Goal: Use online tool/utility

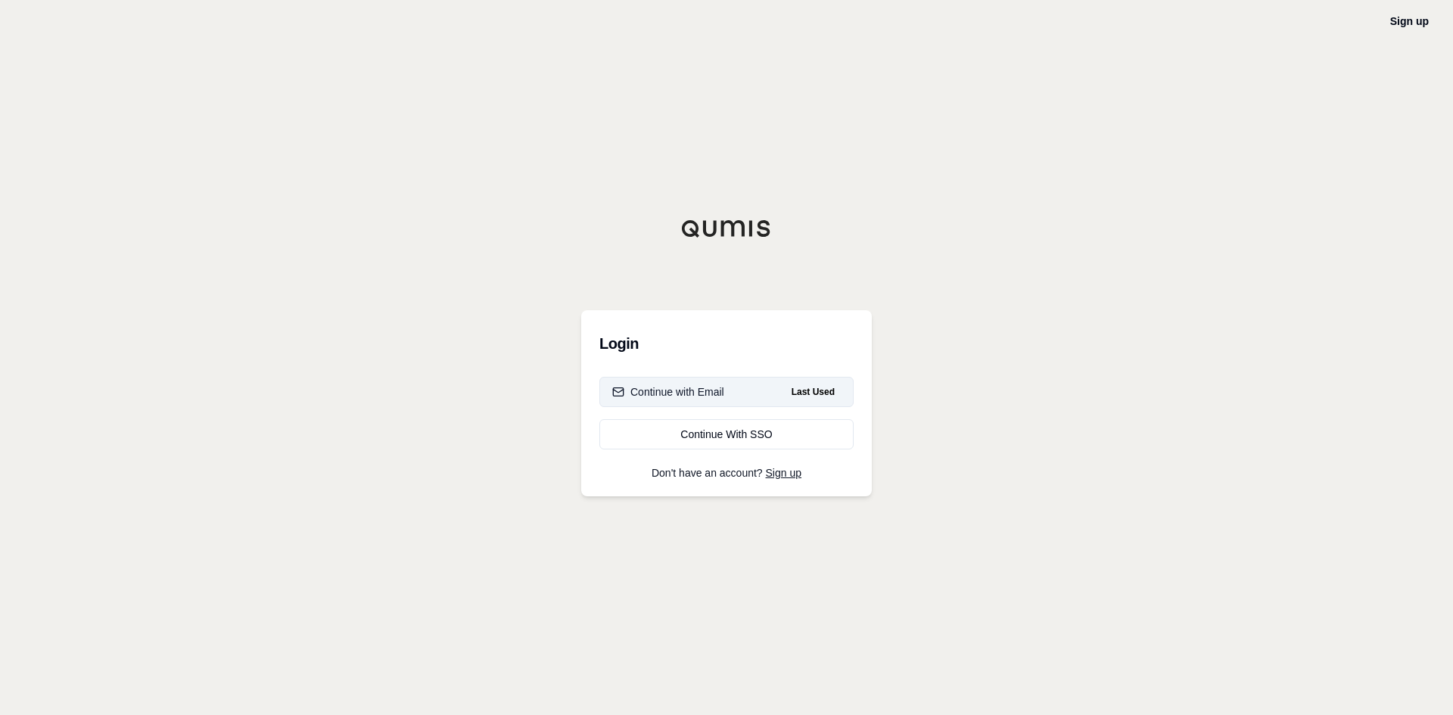
click at [693, 391] on div "Continue with Email" at bounding box center [668, 392] width 112 height 15
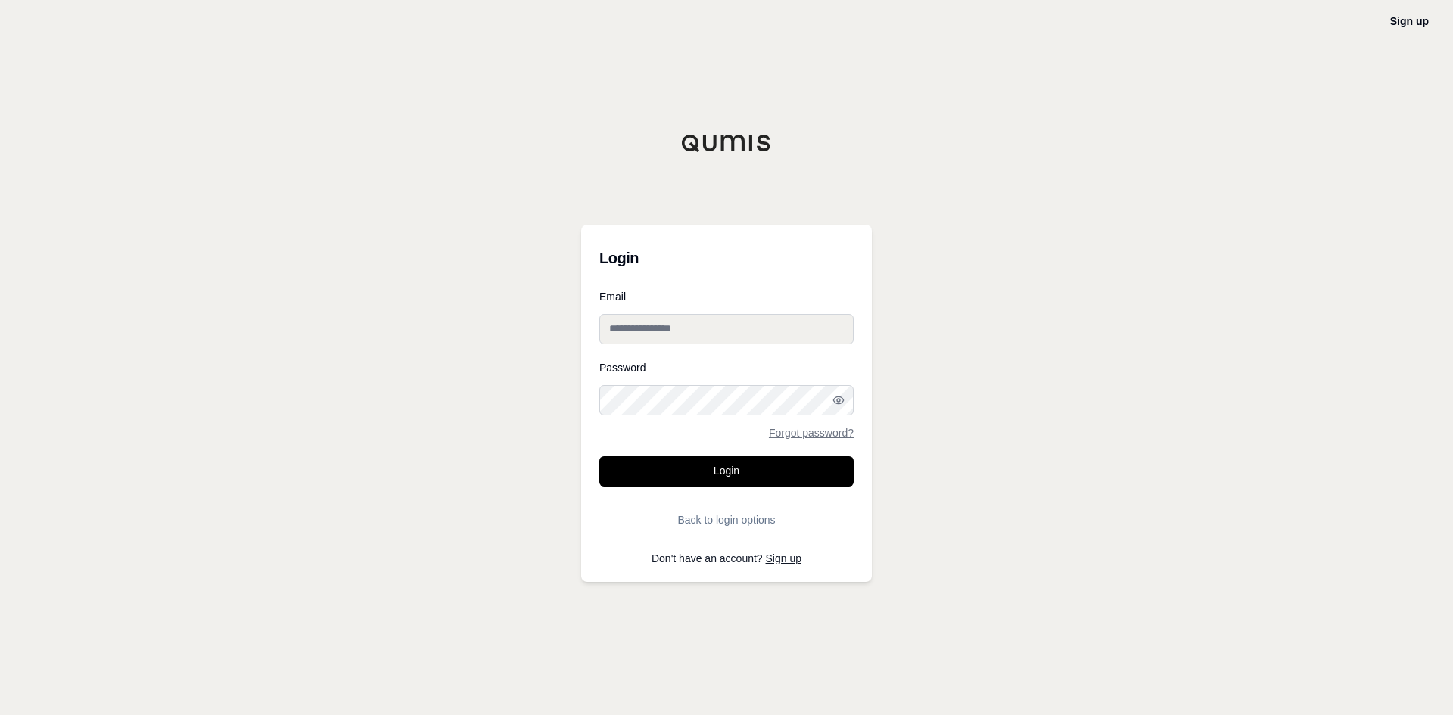
type input "**********"
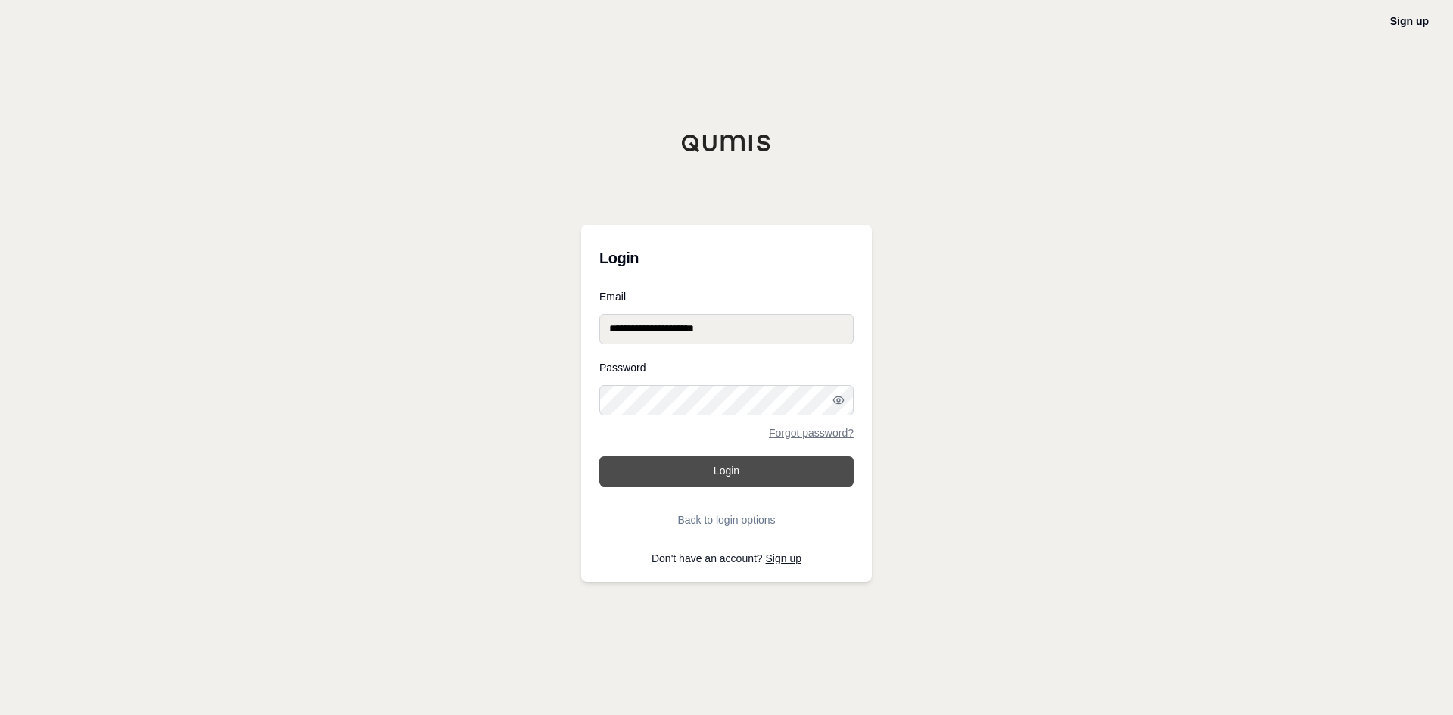
click at [697, 469] on button "Login" at bounding box center [727, 471] width 254 height 30
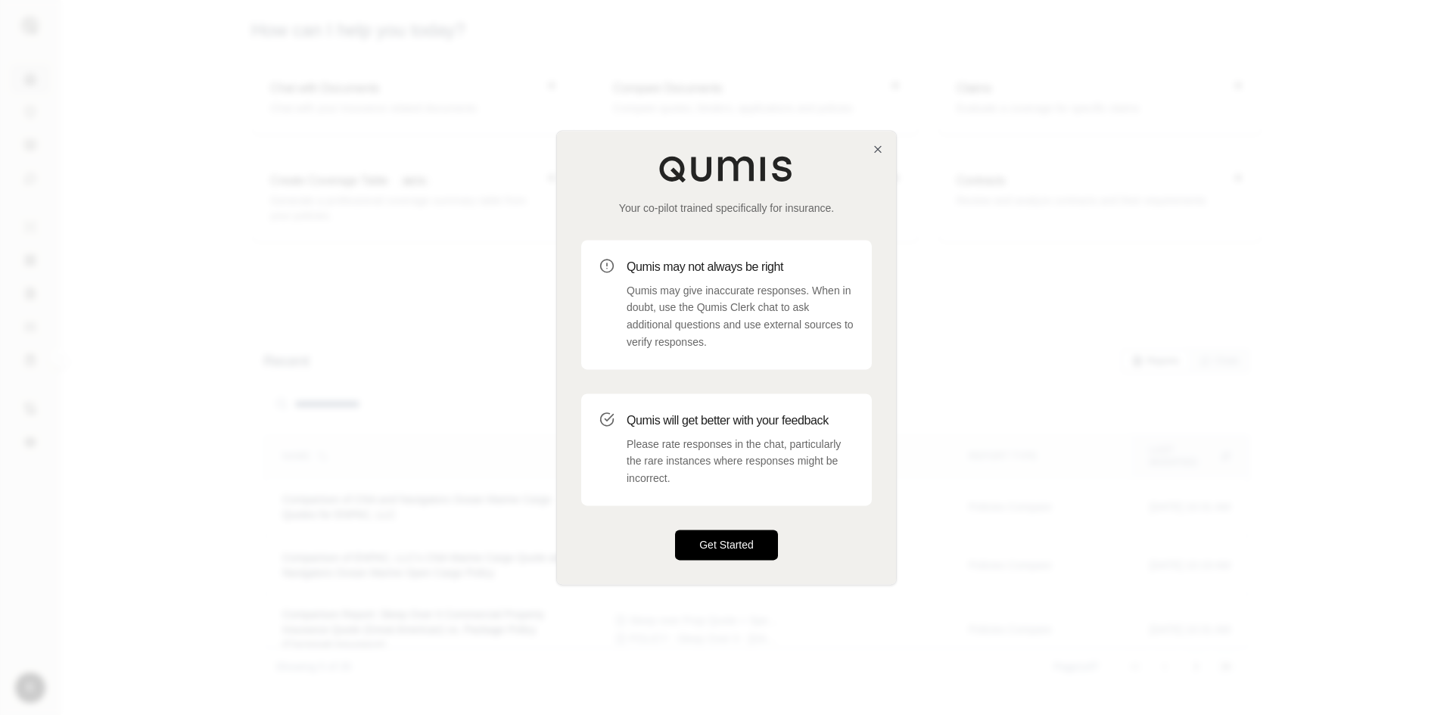
click at [749, 537] on button "Get Started" at bounding box center [726, 545] width 103 height 30
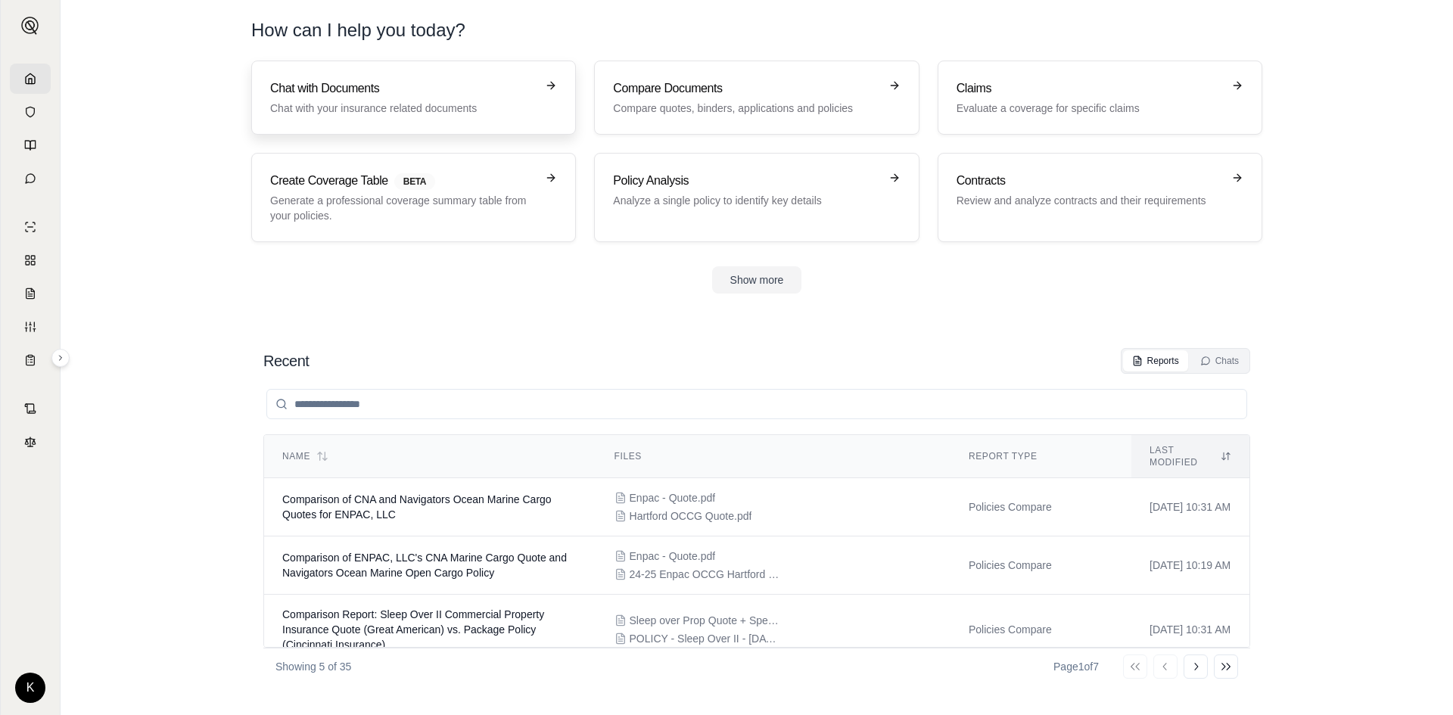
click at [451, 93] on h3 "Chat with Documents" at bounding box center [403, 88] width 266 height 18
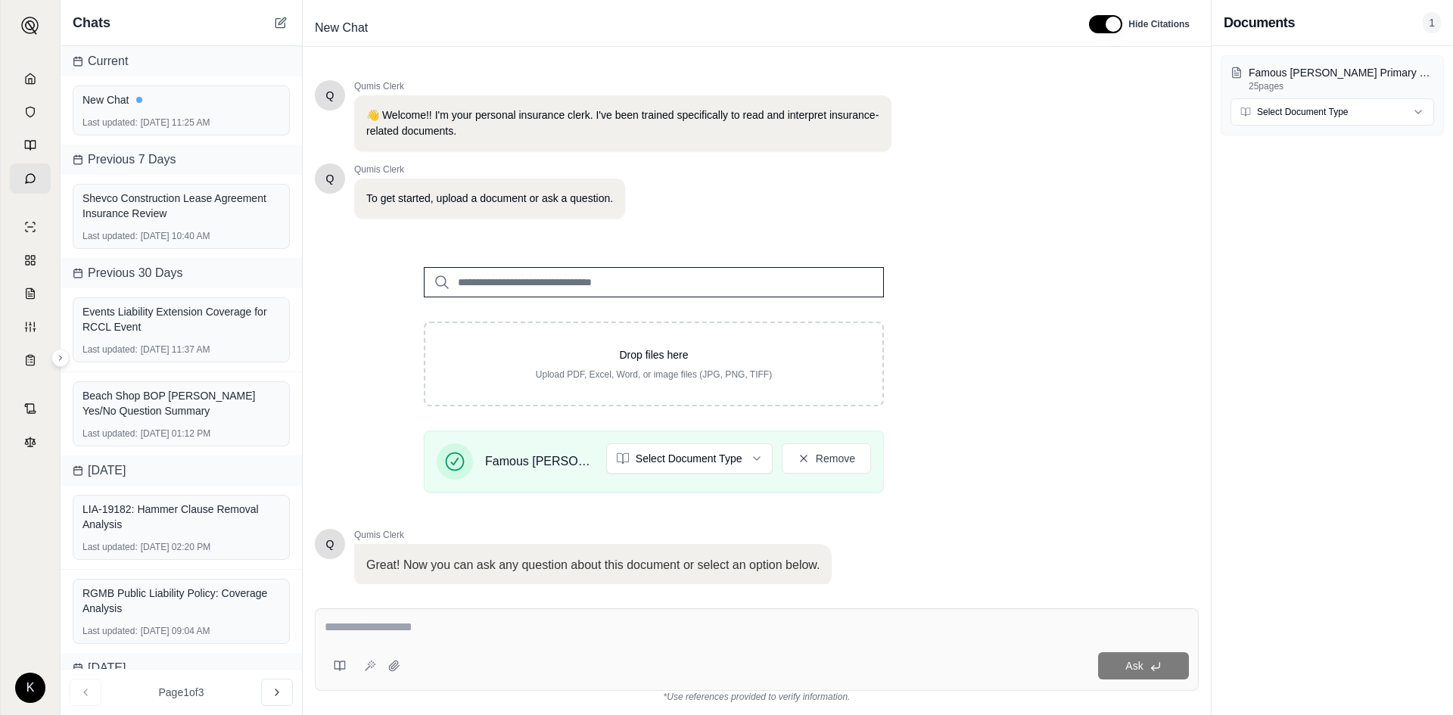
scroll to position [102, 0]
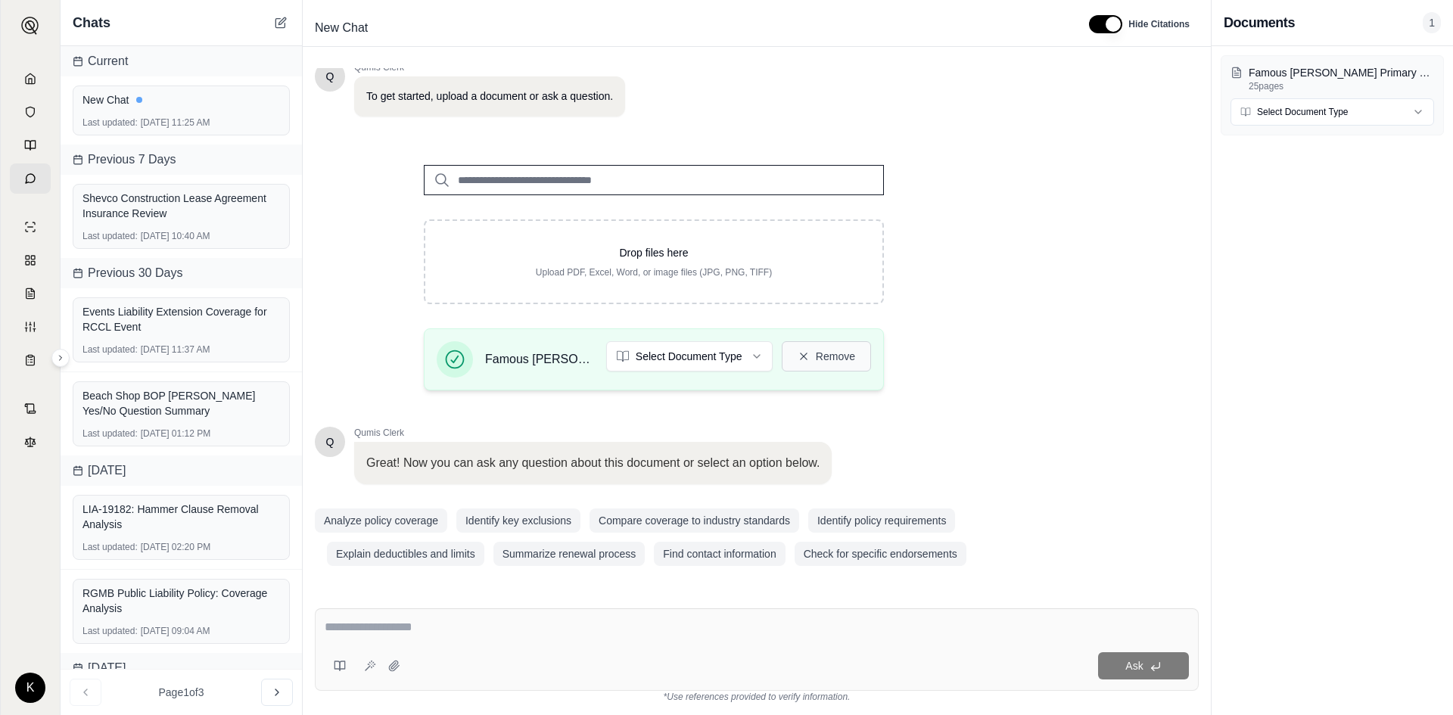
click at [845, 350] on button "Remove" at bounding box center [826, 356] width 89 height 30
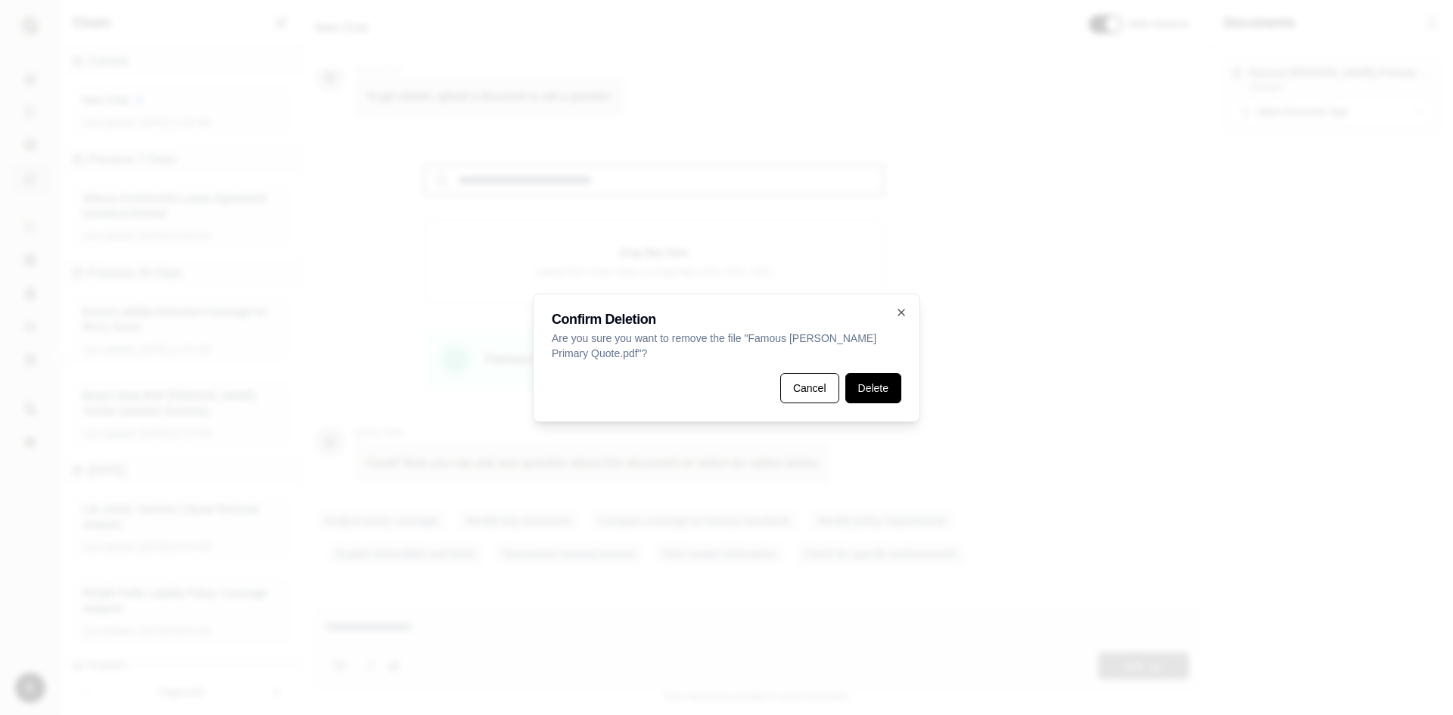
click at [883, 382] on button "Delete" at bounding box center [874, 388] width 56 height 30
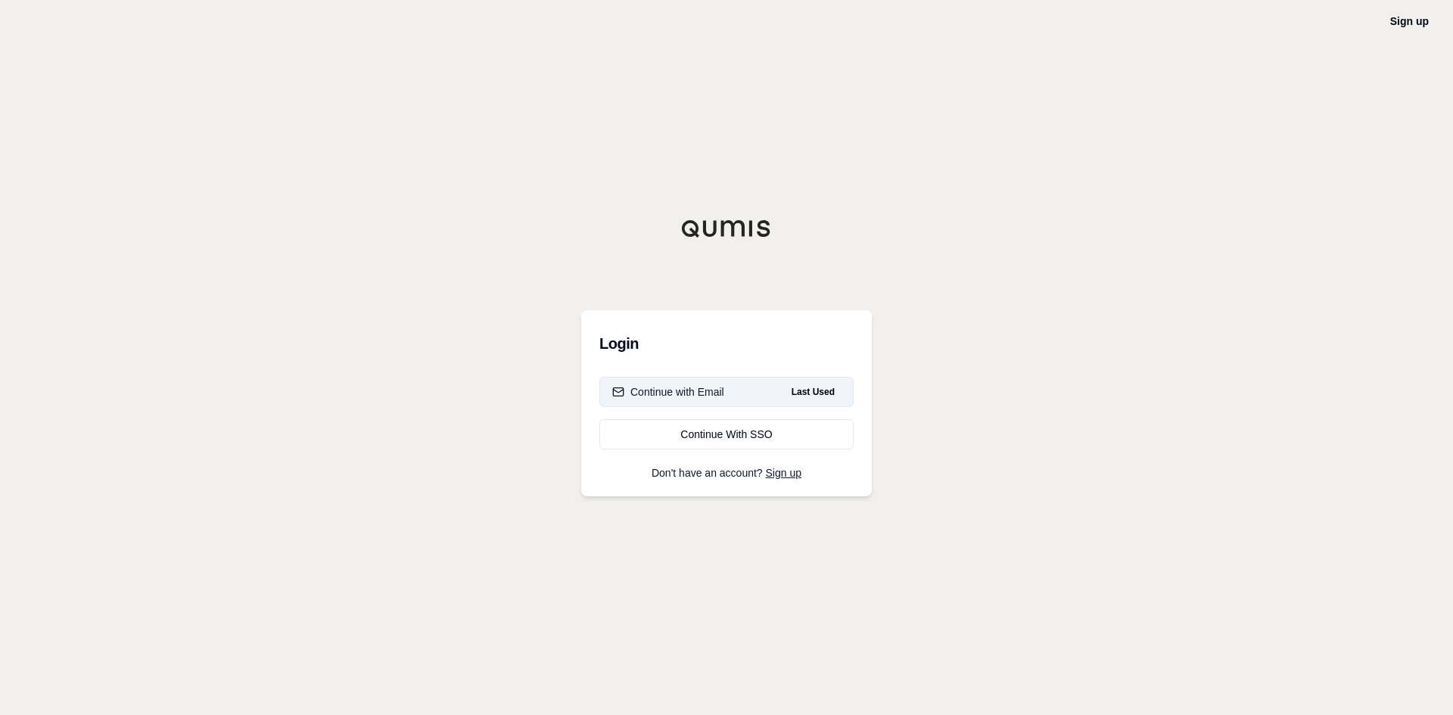
click at [699, 386] on div "Continue with Email" at bounding box center [668, 392] width 112 height 15
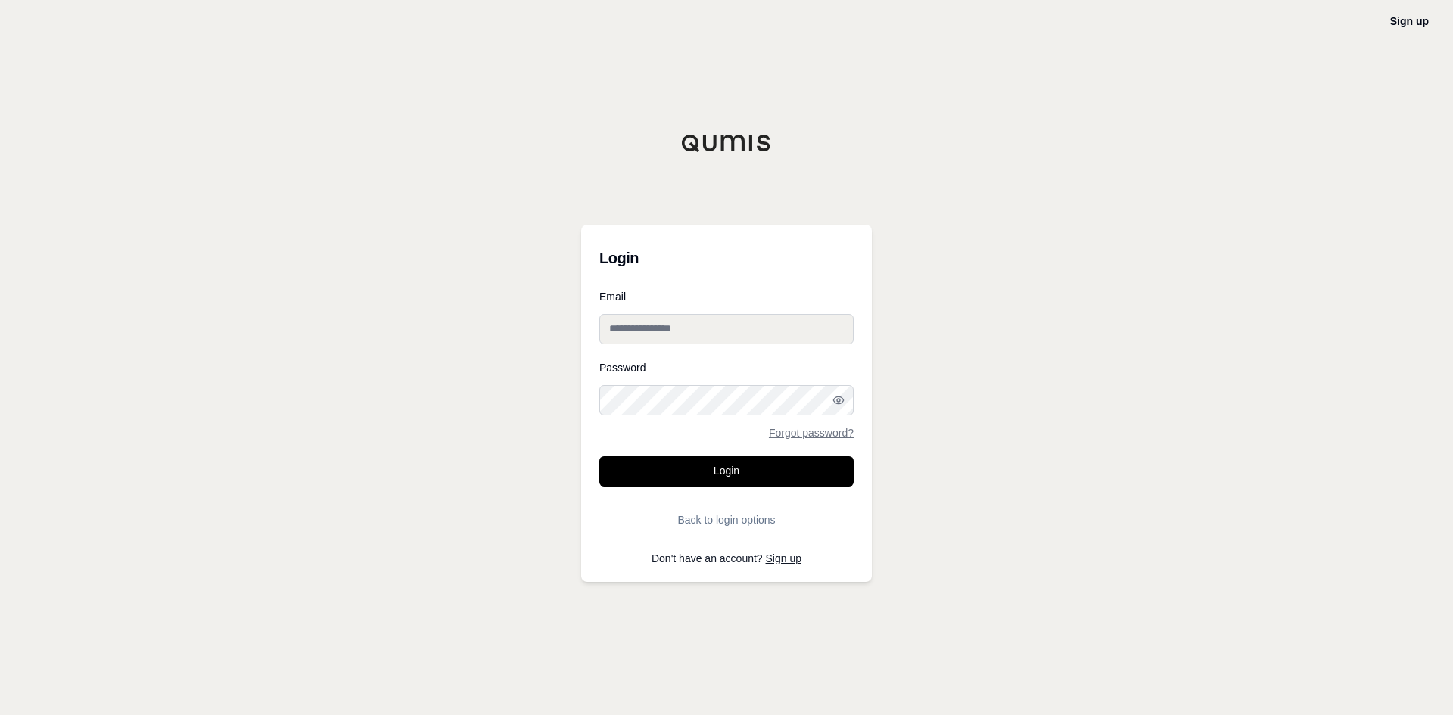
type input "**********"
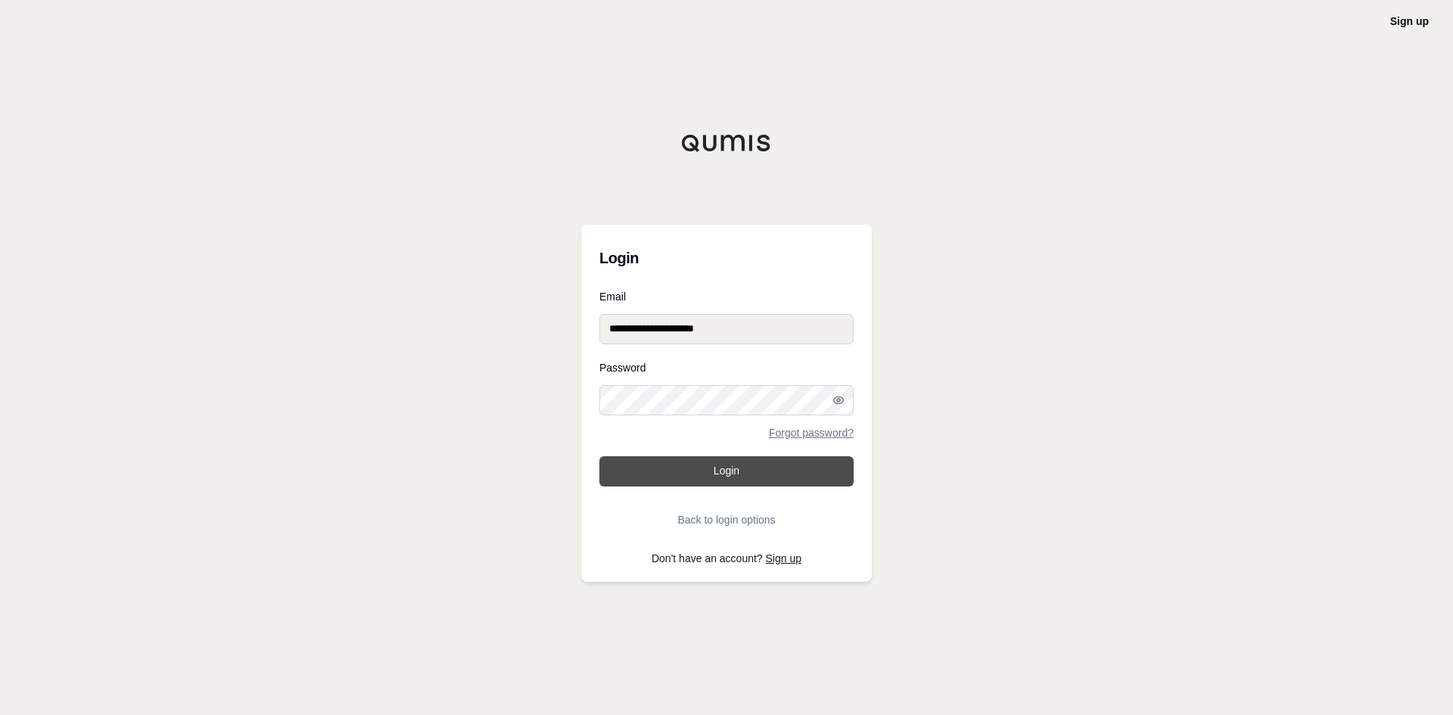
click at [681, 478] on button "Login" at bounding box center [727, 471] width 254 height 30
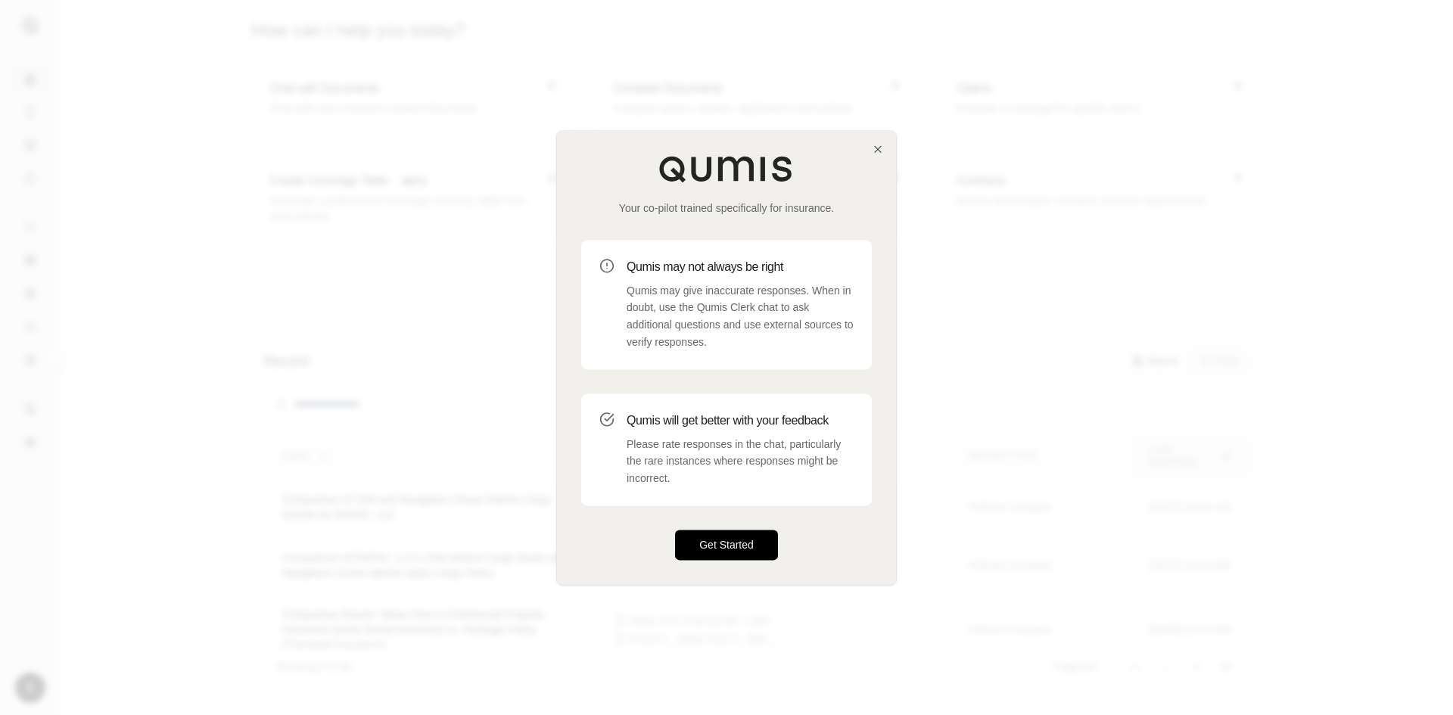
click at [736, 540] on button "Get Started" at bounding box center [726, 545] width 103 height 30
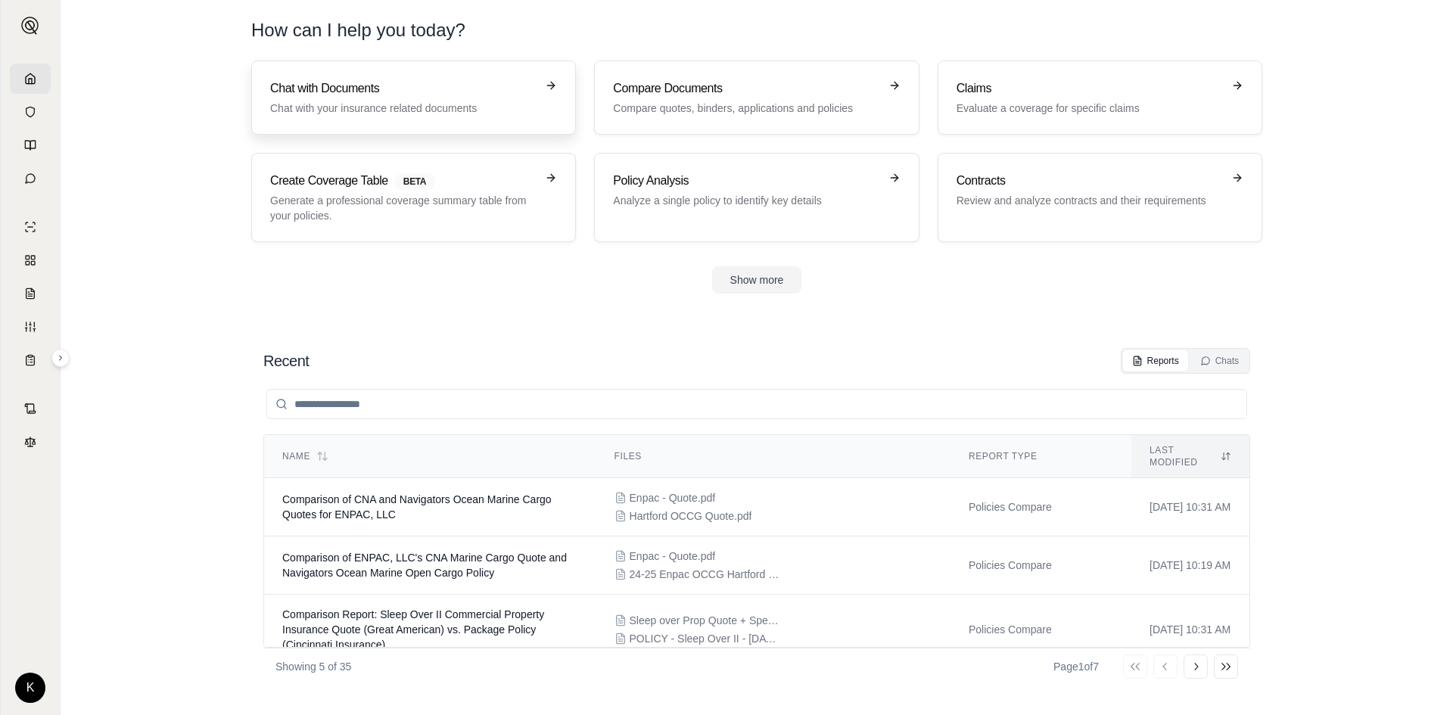
click at [385, 88] on h3 "Chat with Documents" at bounding box center [403, 88] width 266 height 18
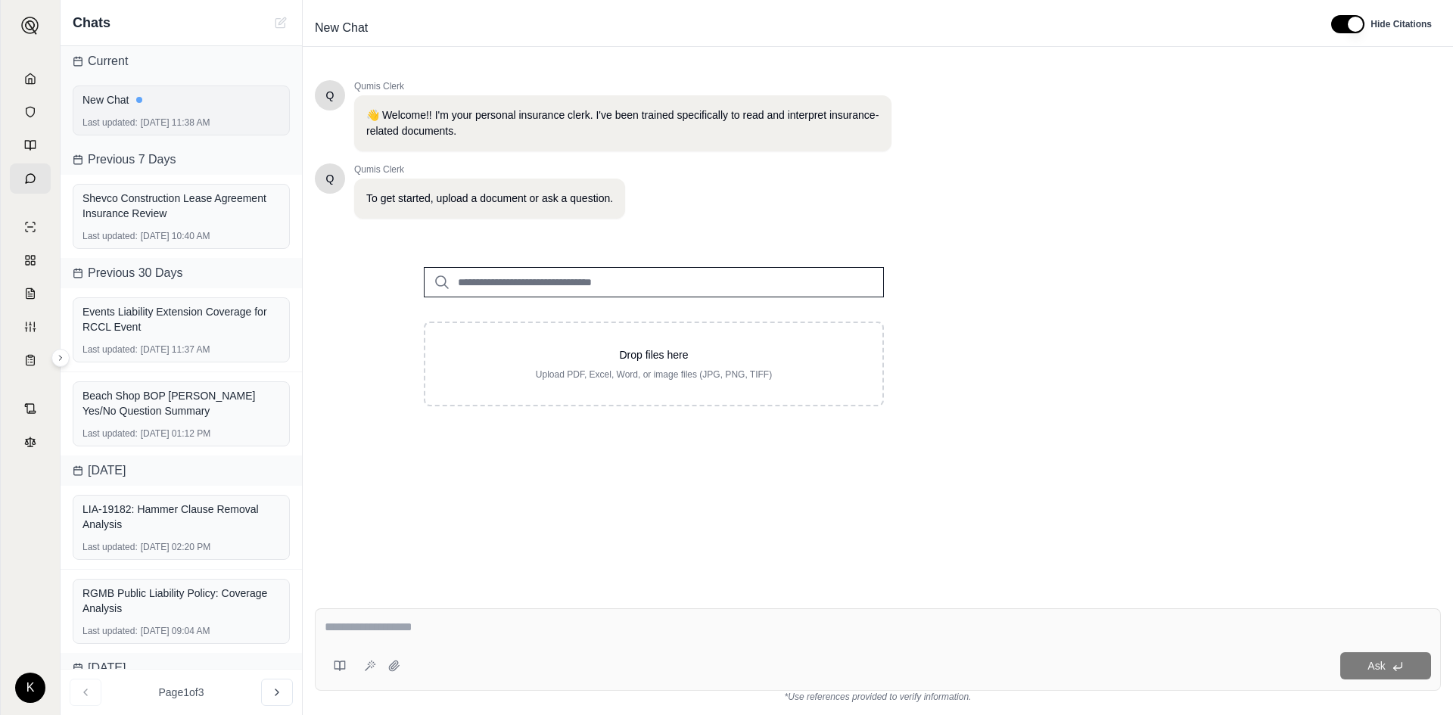
click at [179, 109] on div "New Chat" at bounding box center [182, 99] width 198 height 21
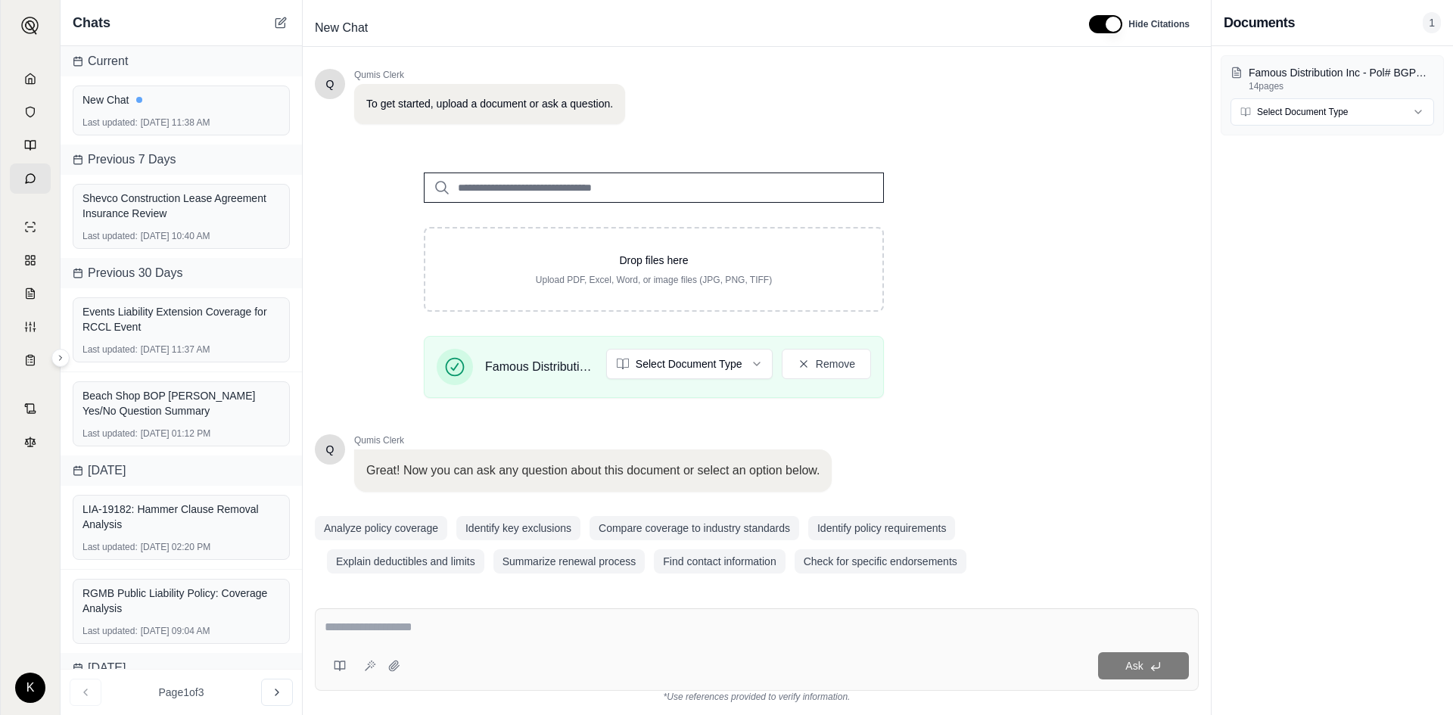
scroll to position [102, 0]
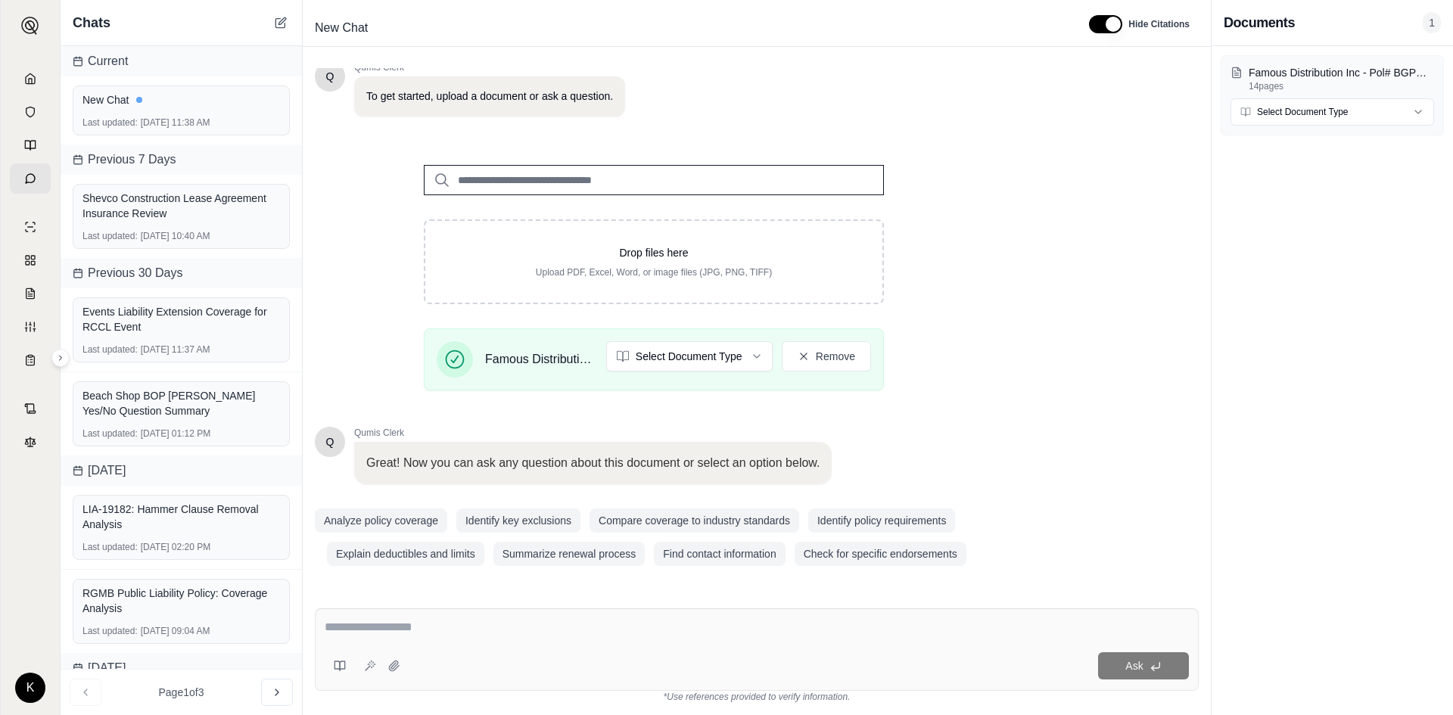
click at [460, 622] on textarea at bounding box center [757, 627] width 864 height 18
type textarea "**********"
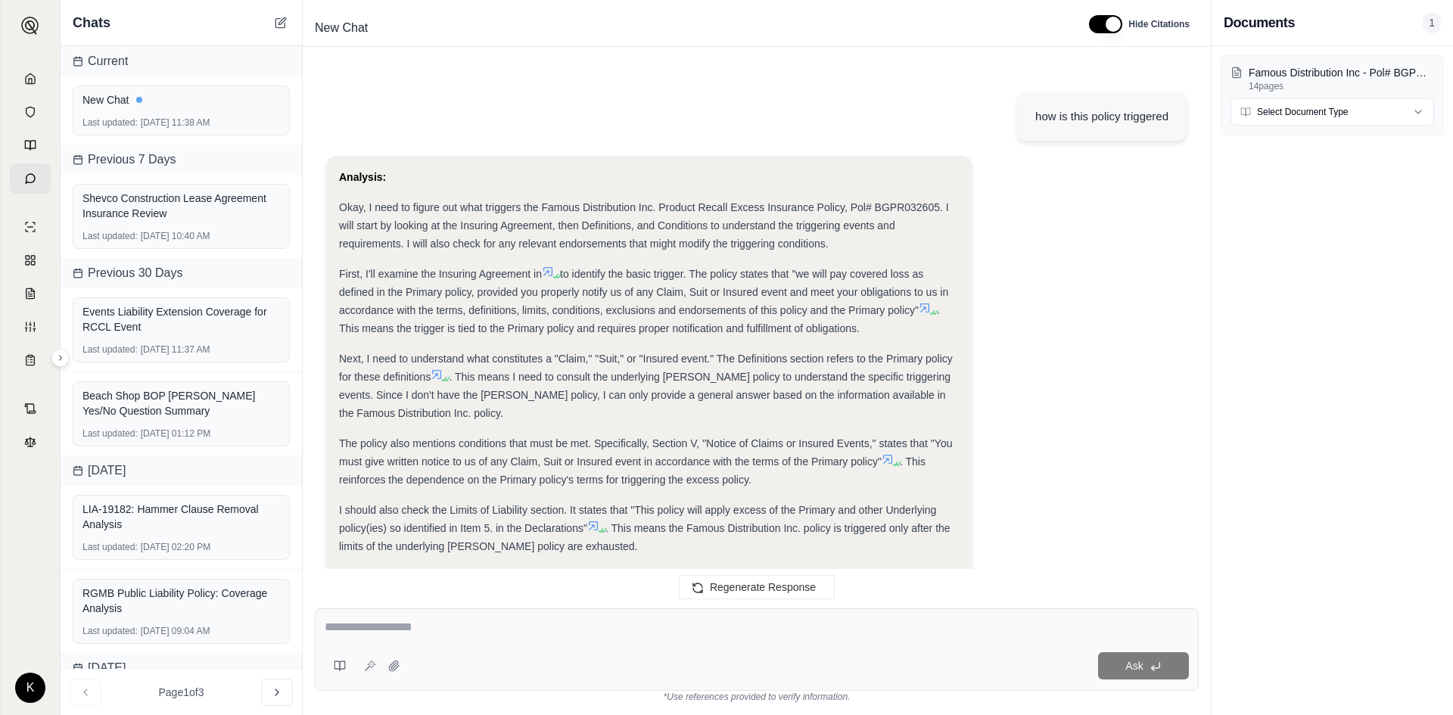
scroll to position [415, 0]
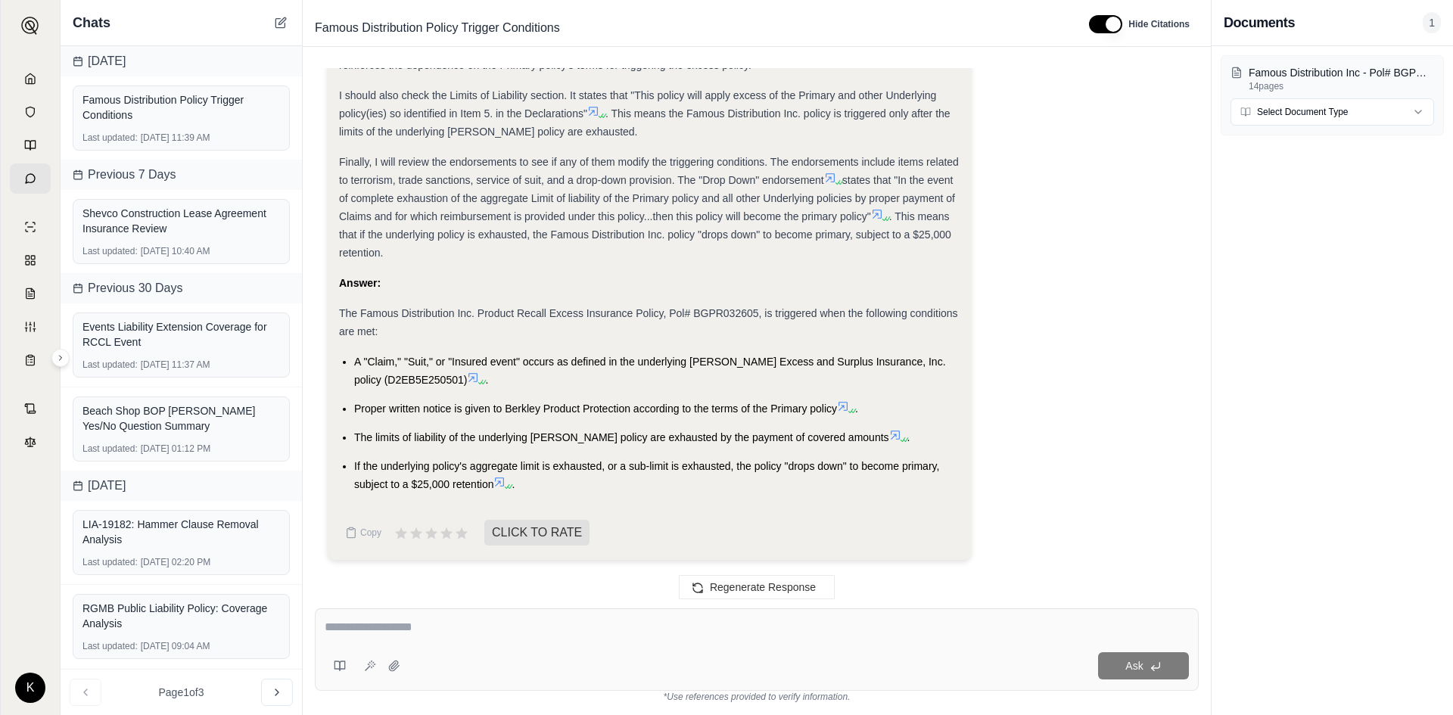
click at [491, 637] on div at bounding box center [757, 629] width 864 height 23
click at [491, 635] on textarea at bounding box center [757, 627] width 864 height 18
type textarea "**********"
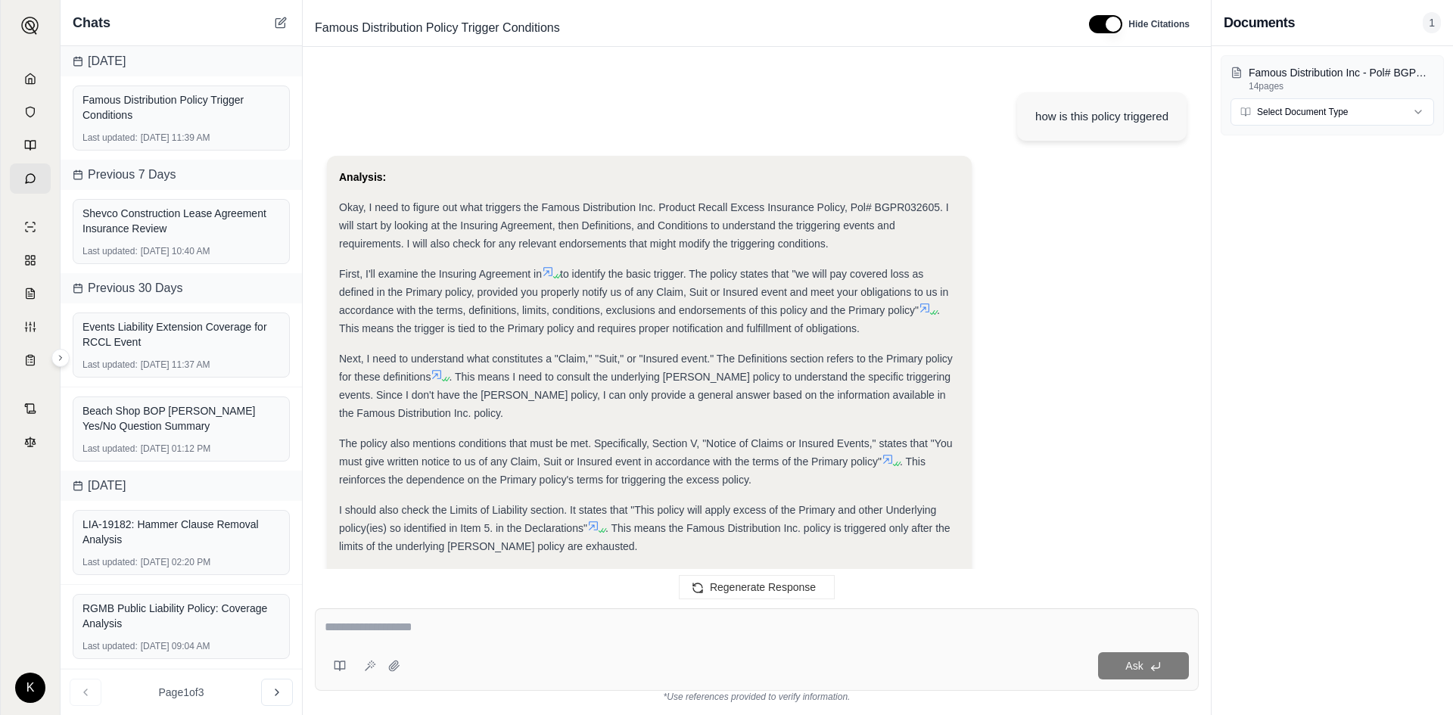
scroll to position [842, 0]
